Goal: Task Accomplishment & Management: Use online tool/utility

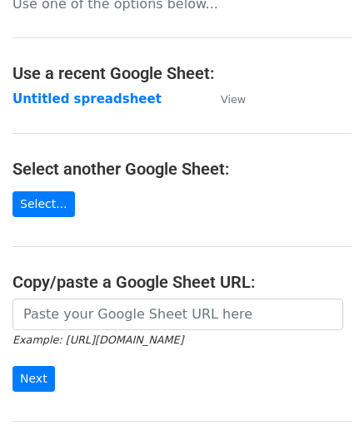
scroll to position [83, 0]
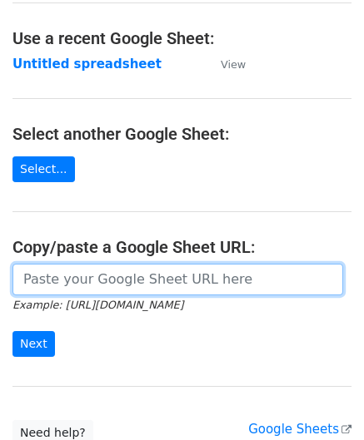
click at [82, 280] on input "url" at bounding box center [177, 280] width 330 height 32
paste input "https://docs.google.com/spreadsheets/d/1OdxbKiCTYTSzEMfu5CcwB4CuNJCg_JN03DUIwLf…"
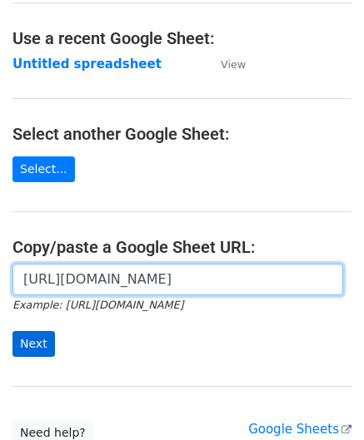
type input "https://docs.google.com/spreadsheets/d/1OdxbKiCTYTSzEMfu5CcwB4CuNJCg_JN03DUIwLf…"
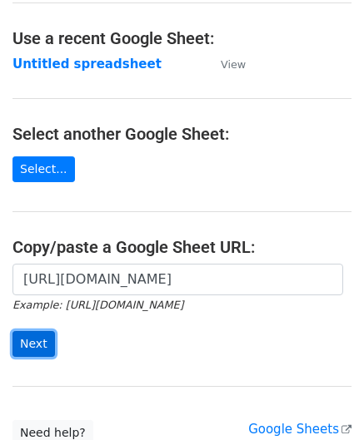
click at [44, 335] on input "Next" at bounding box center [33, 344] width 42 height 26
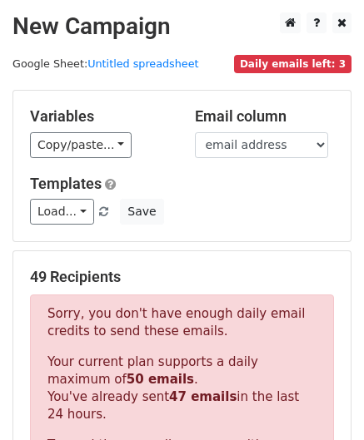
scroll to position [562, 0]
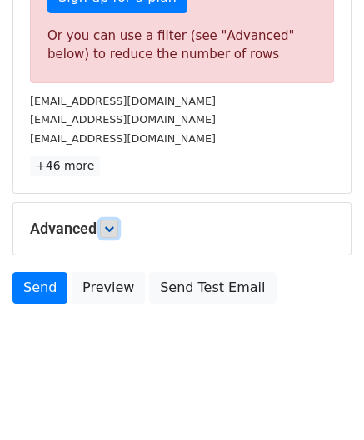
click at [112, 220] on link at bounding box center [109, 229] width 18 height 18
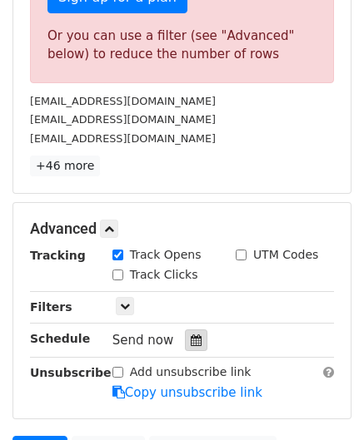
click at [191, 335] on icon at bounding box center [196, 341] width 11 height 12
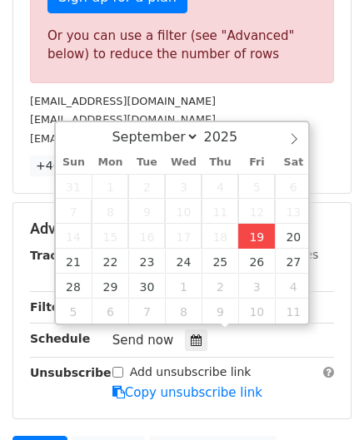
type input "[DATE] 12:00"
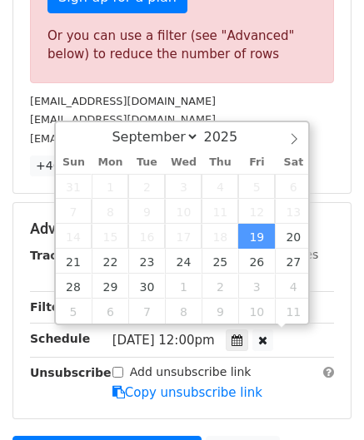
scroll to position [0, 0]
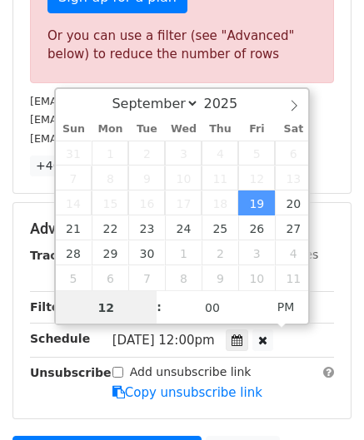
paste input "9"
type input "19"
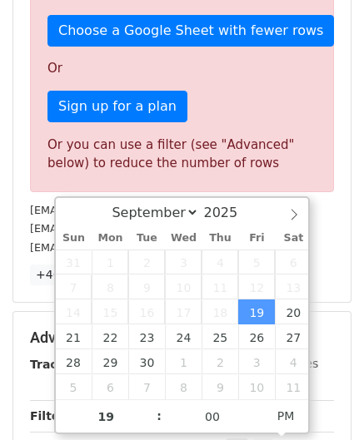
type input "[DATE] 19:00"
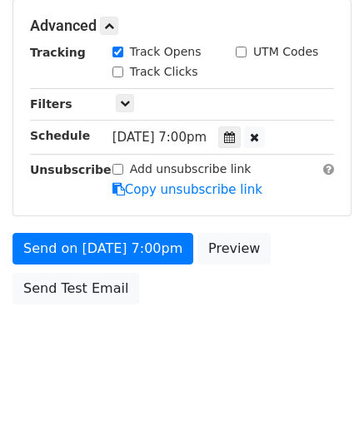
scroll to position [763, 0]
